Goal: Task Accomplishment & Management: Use online tool/utility

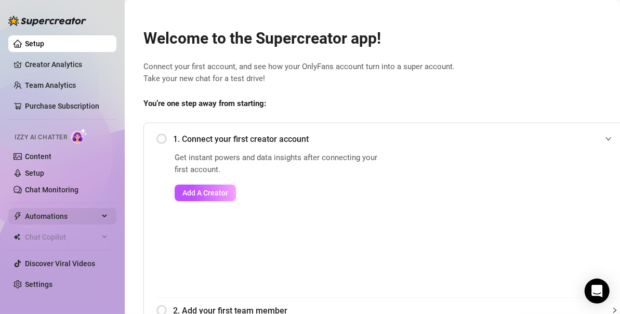
click at [100, 216] on div "Automations" at bounding box center [62, 216] width 108 height 17
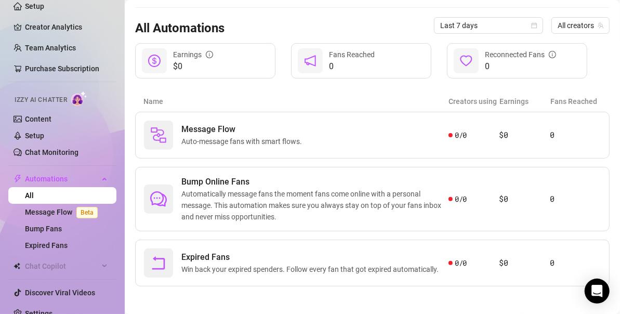
scroll to position [49, 0]
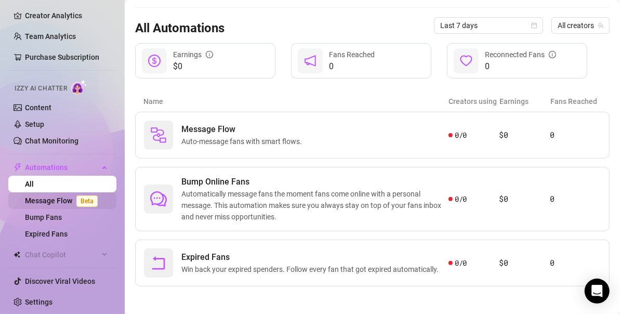
click at [57, 203] on link "Message Flow Beta" at bounding box center [63, 200] width 77 height 8
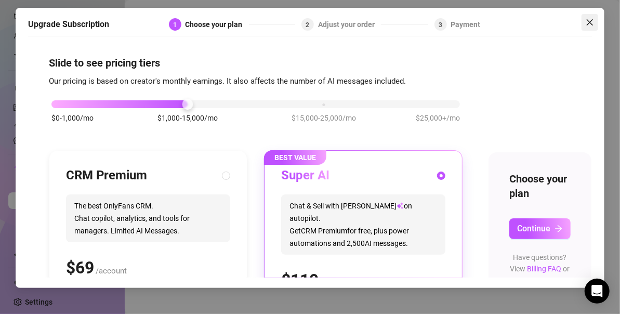
click at [594, 22] on span "Close" at bounding box center [589, 22] width 17 height 8
